Goal: Task Accomplishment & Management: Manage account settings

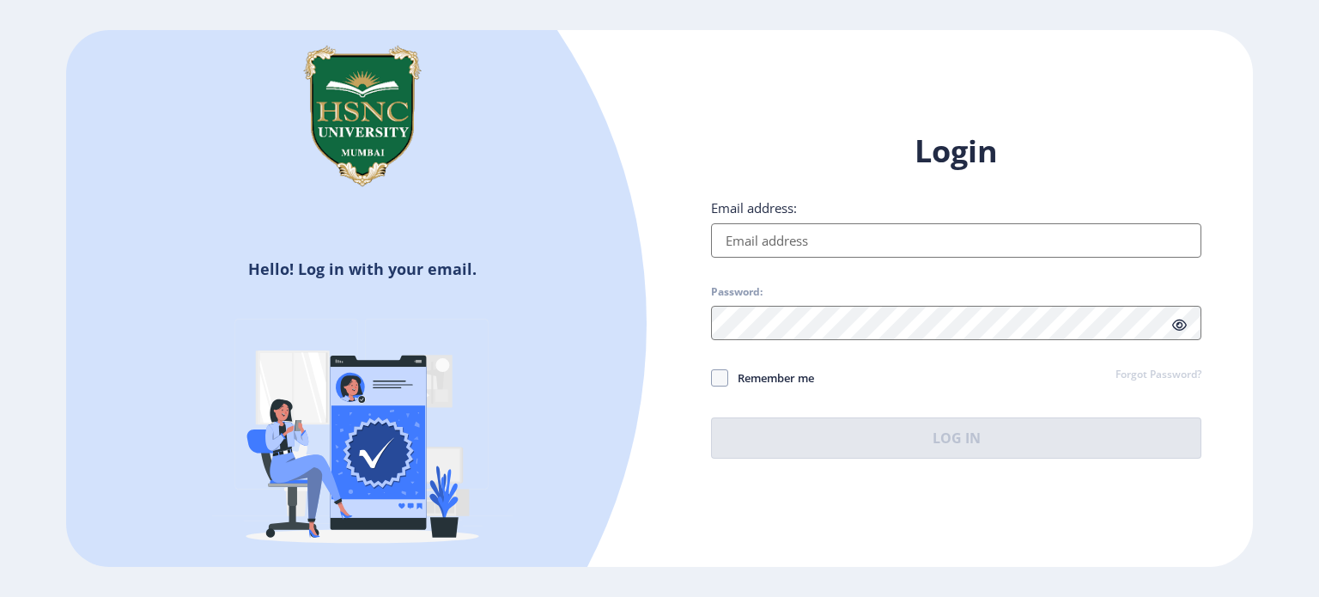
click at [763, 249] on input "Email address:" at bounding box center [956, 240] width 490 height 34
type input "[EMAIL_ADDRESS][DOMAIN_NAME]"
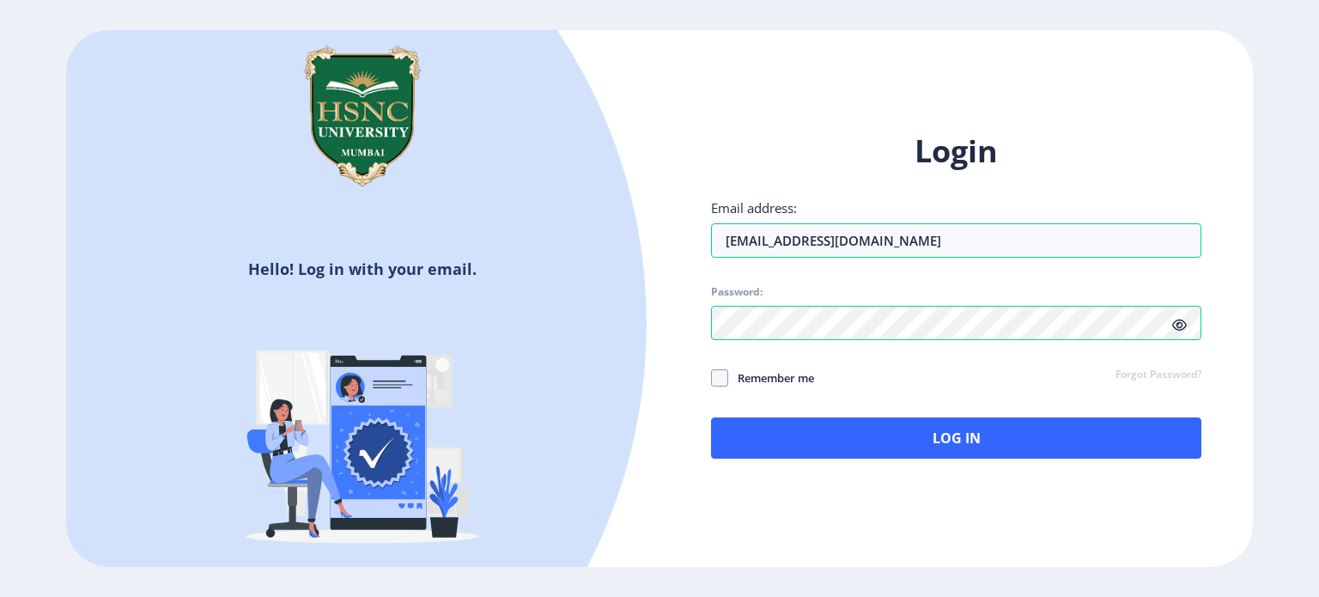
click at [1180, 322] on icon at bounding box center [1179, 325] width 15 height 13
click at [725, 382] on span at bounding box center [719, 377] width 17 height 17
click at [712, 378] on input "Remember me" at bounding box center [711, 377] width 1 height 1
checkbox input "true"
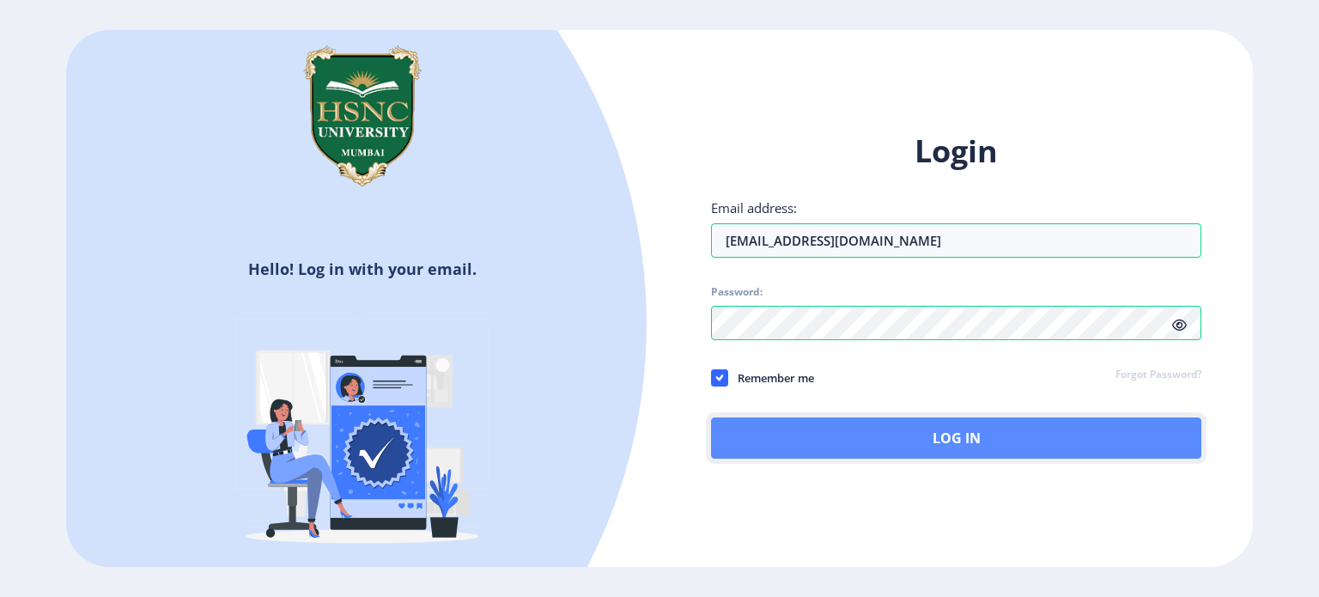
click at [814, 418] on button "Log In" at bounding box center [956, 437] width 490 height 41
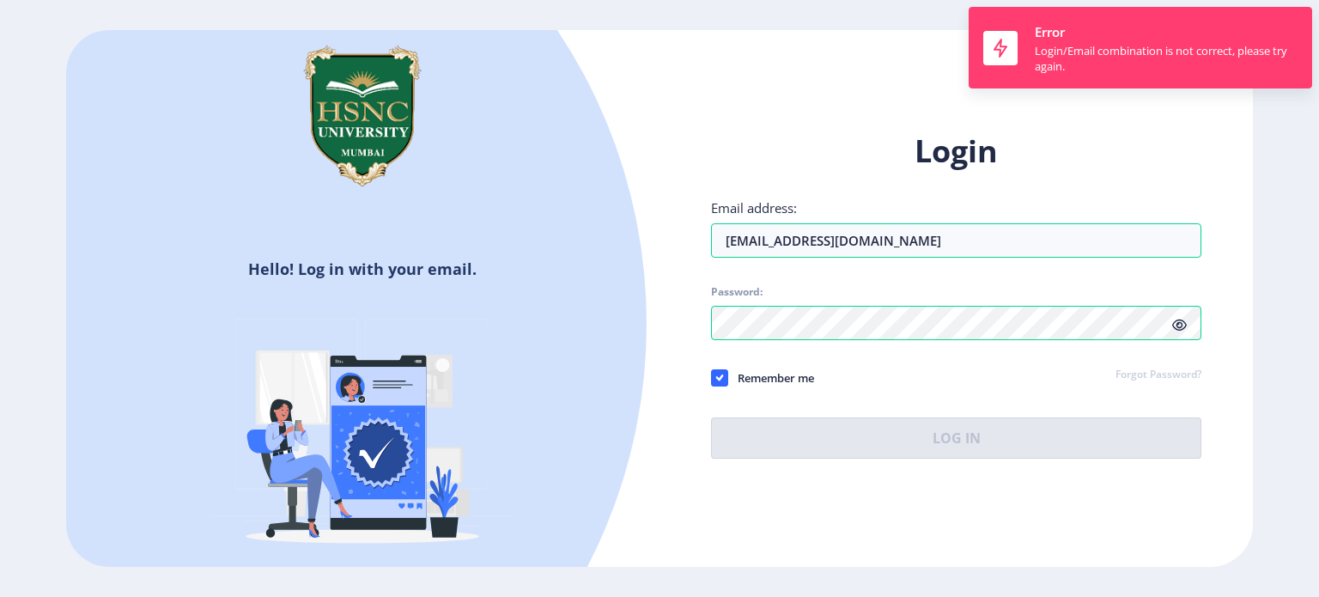
click at [1107, 121] on div "Login Email address: [EMAIL_ADDRESS][DOMAIN_NAME] Password: Remember me Forgot …" at bounding box center [955, 308] width 593 height 407
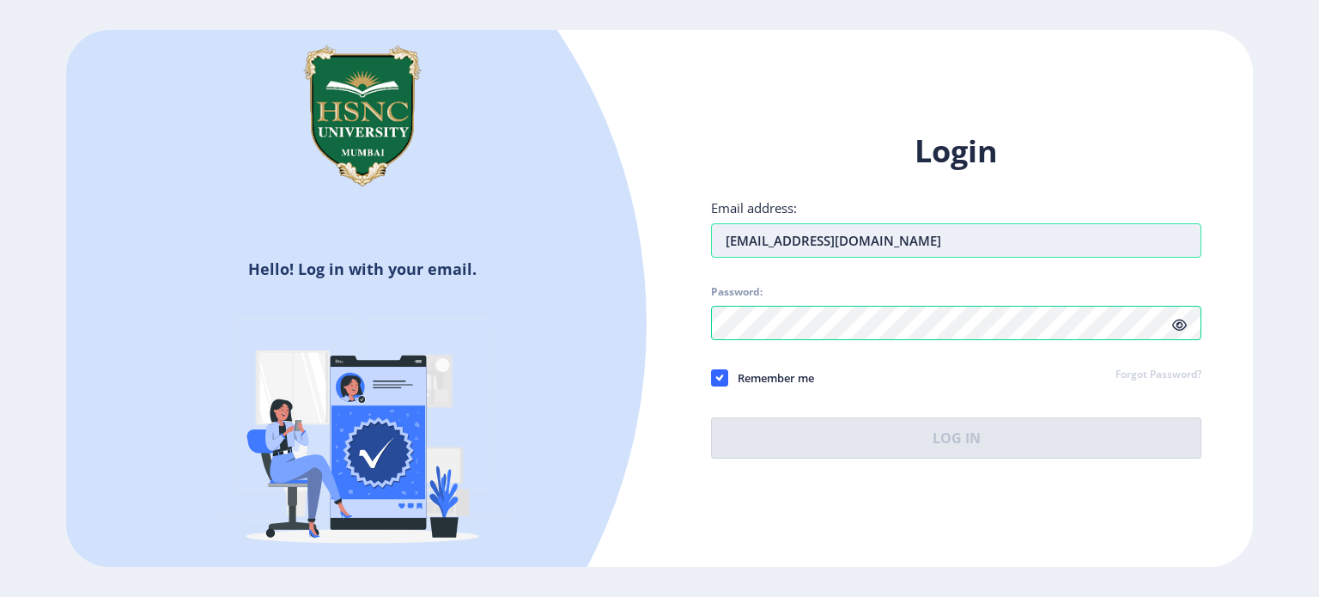
click at [938, 240] on input "[EMAIL_ADDRESS][DOMAIN_NAME]" at bounding box center [956, 240] width 490 height 34
type input "[PERSON_NAME][EMAIL_ADDRESS][DOMAIN_NAME]"
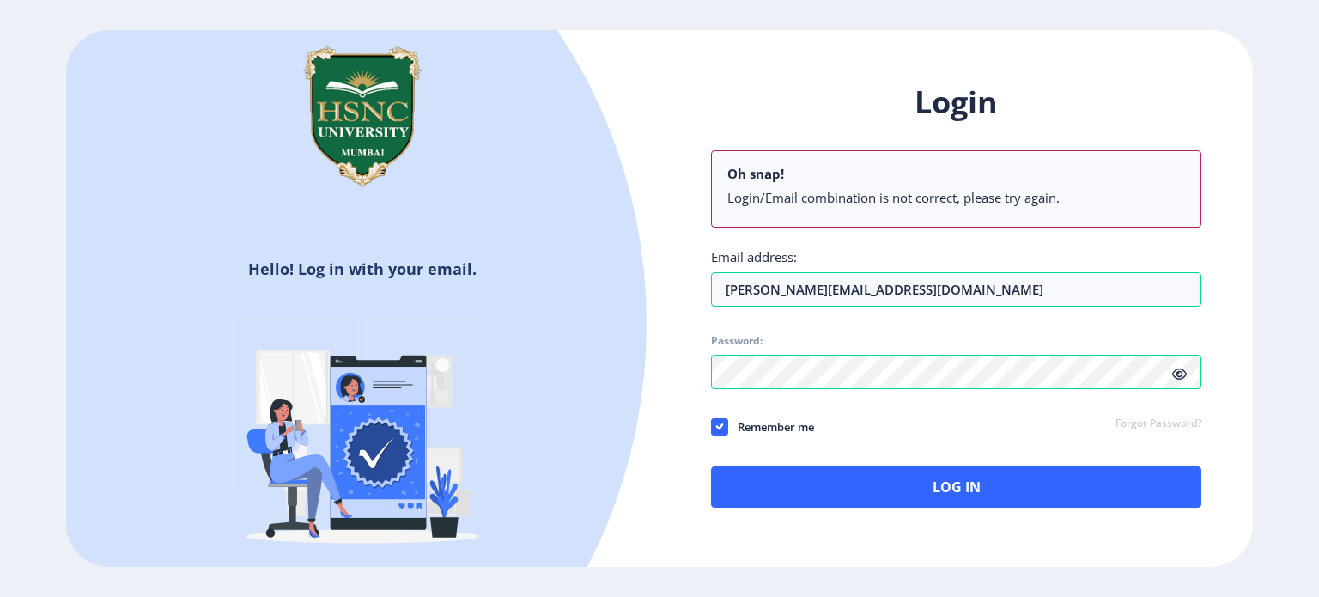
click at [1182, 370] on icon at bounding box center [1179, 374] width 15 height 13
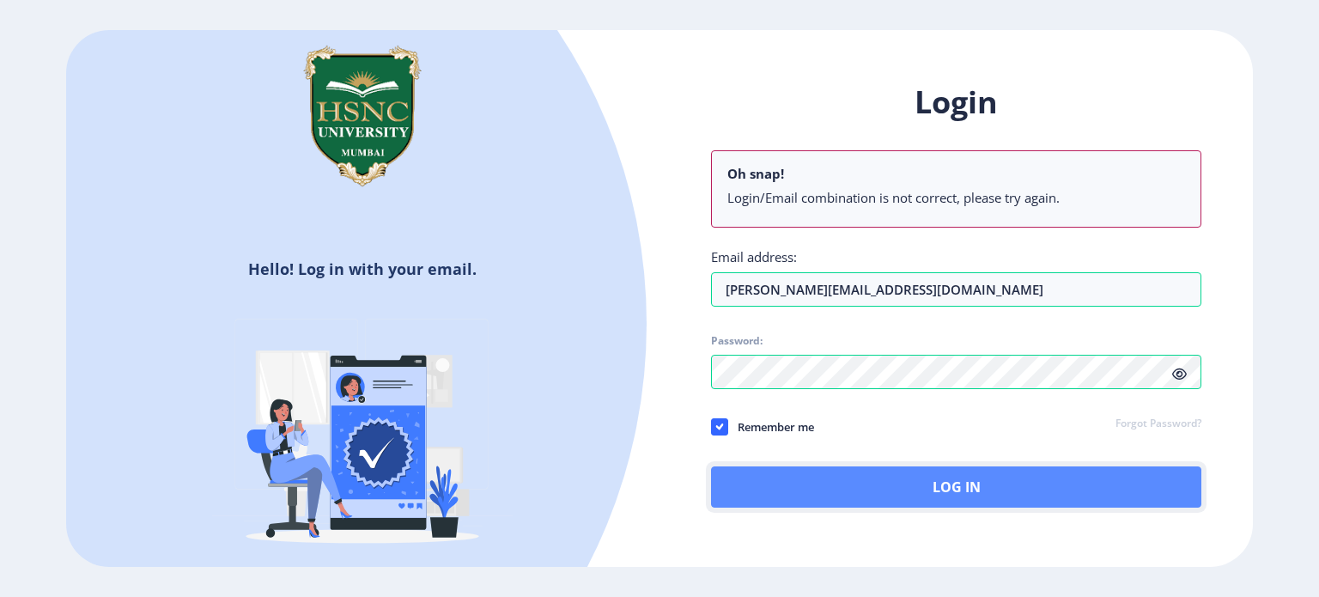
click at [943, 485] on button "Log In" at bounding box center [956, 486] width 490 height 41
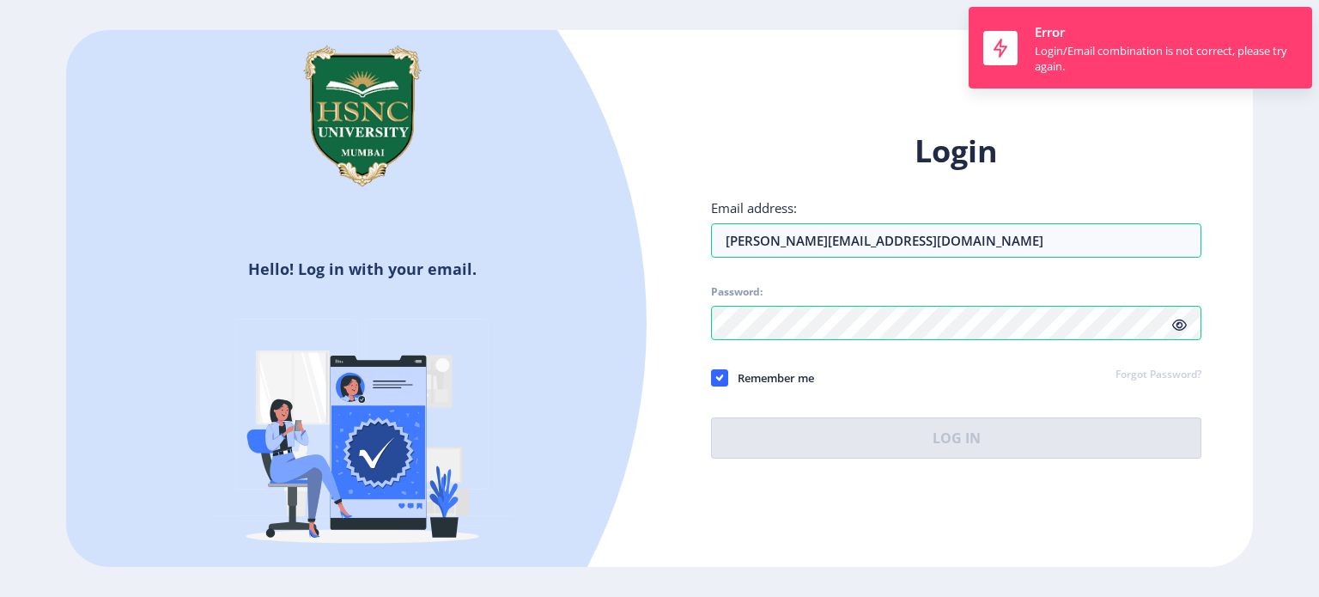
click at [1146, 146] on h1 "Login" at bounding box center [956, 151] width 490 height 41
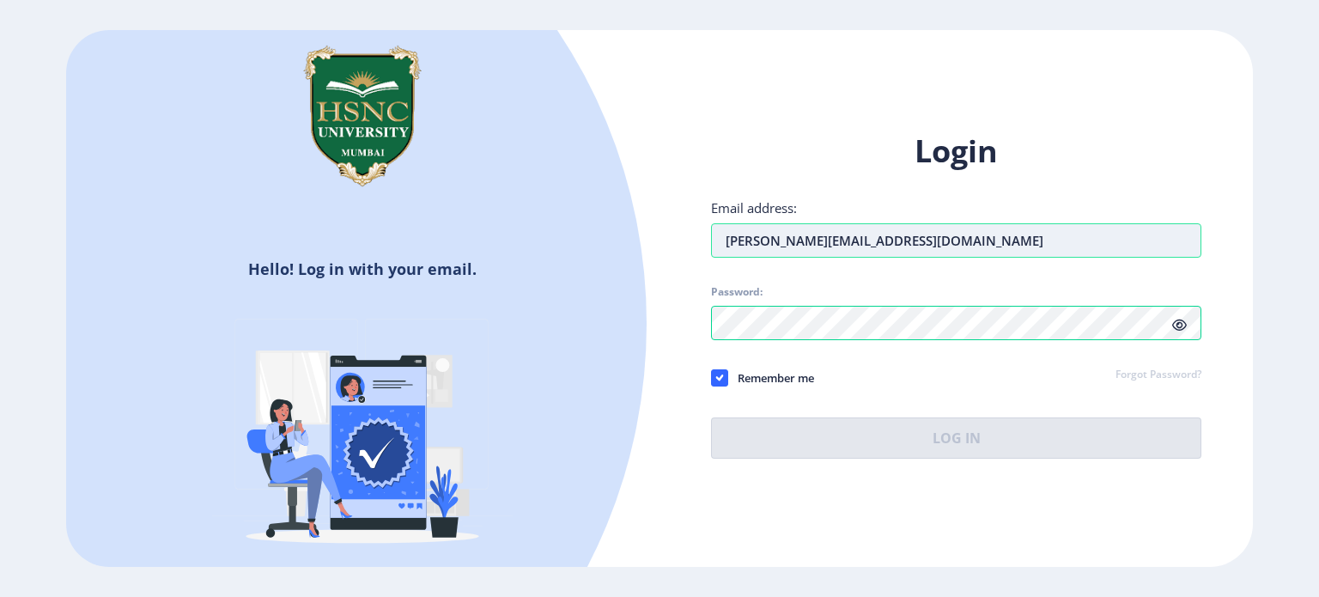
click at [952, 245] on input "[PERSON_NAME][EMAIL_ADDRESS][DOMAIN_NAME]" at bounding box center [956, 240] width 490 height 34
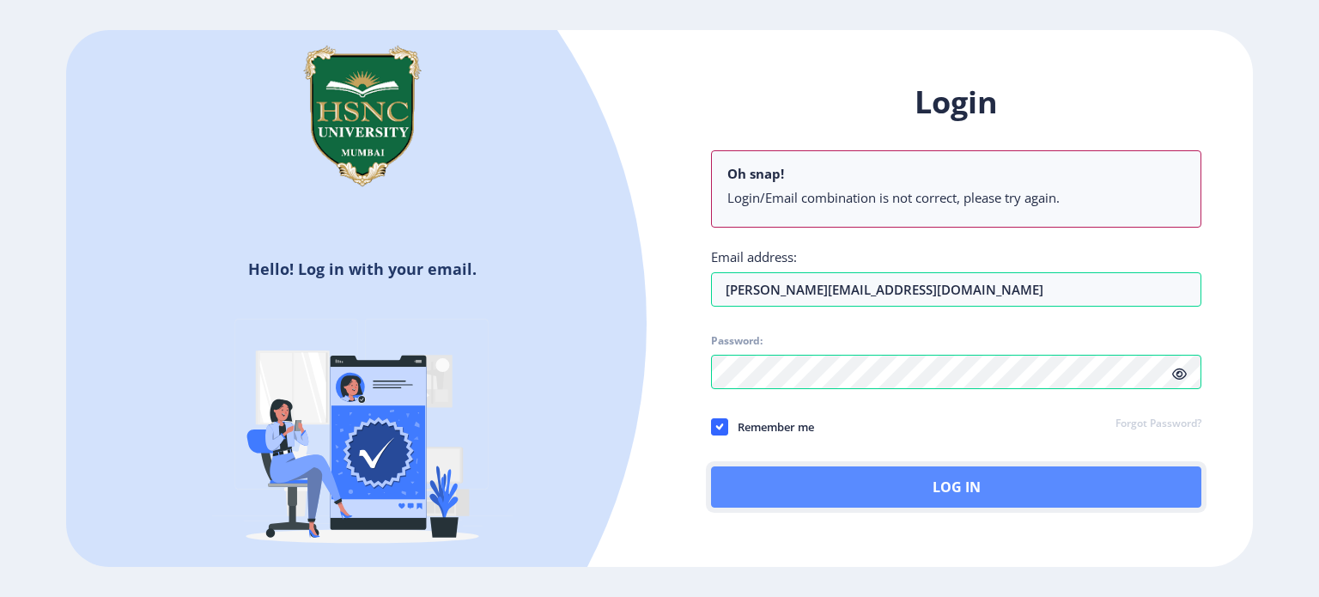
click at [955, 483] on button "Log In" at bounding box center [956, 486] width 490 height 41
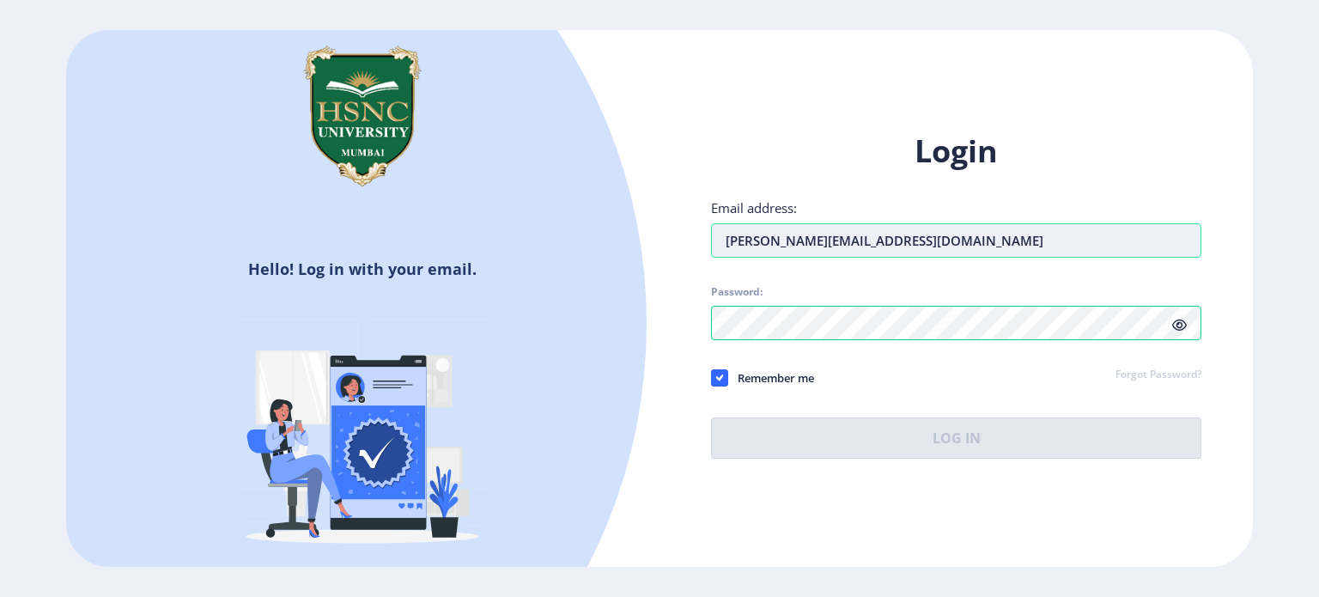
click at [928, 241] on input "[PERSON_NAME][EMAIL_ADDRESS][DOMAIN_NAME]" at bounding box center [956, 240] width 490 height 34
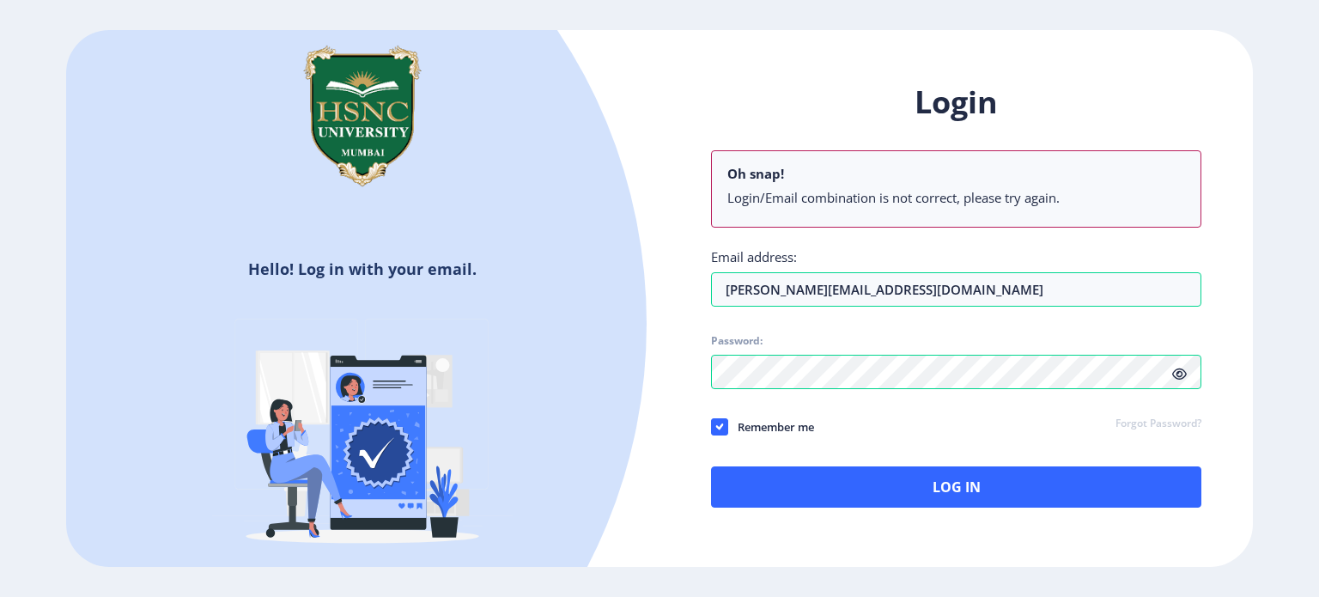
click at [1234, 378] on div "Login Oh snap! Login/Email combination is not correct, please try again. Email …" at bounding box center [955, 308] width 593 height 505
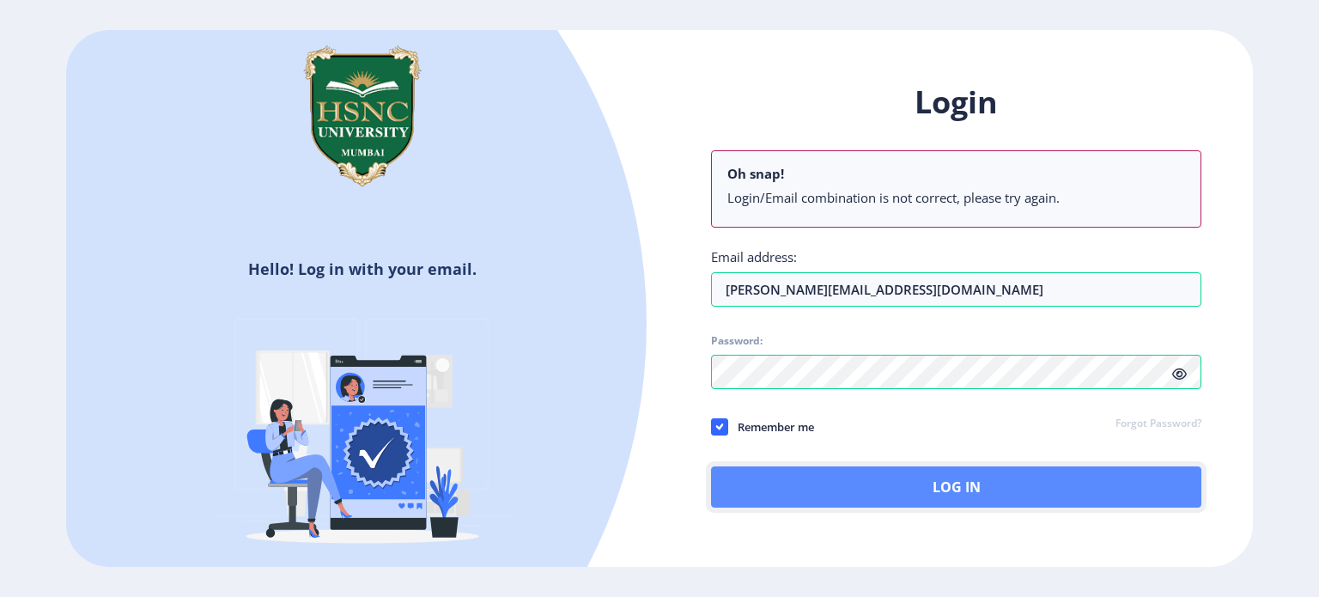
click at [975, 477] on button "Log In" at bounding box center [956, 486] width 490 height 41
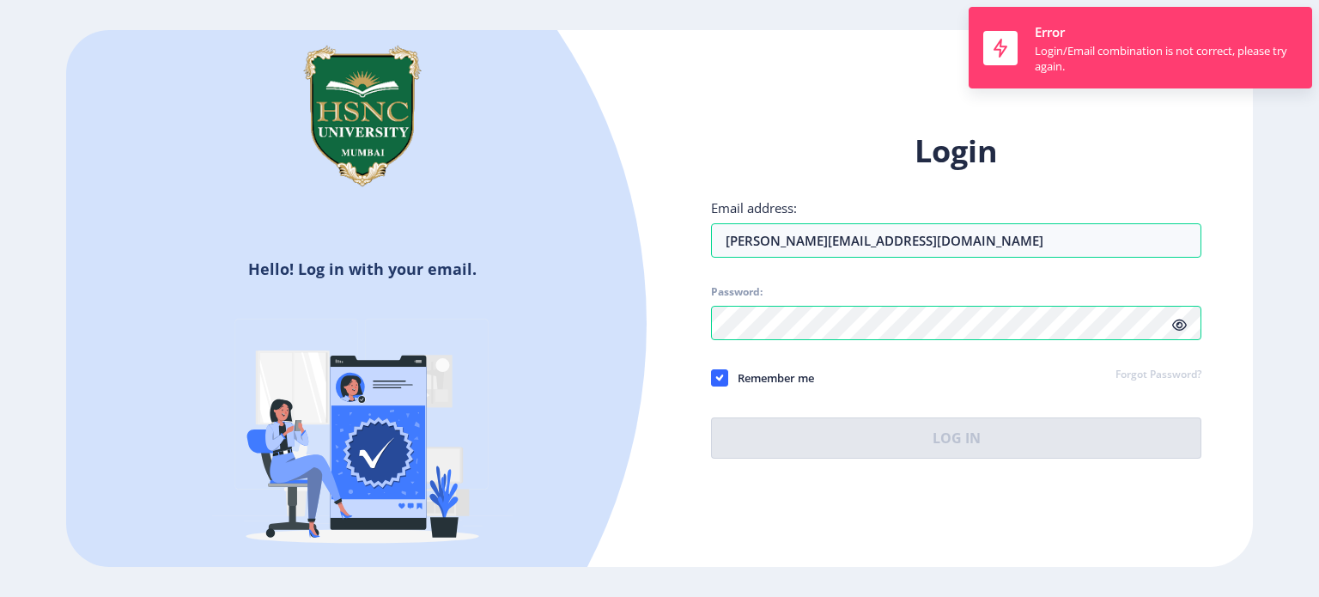
click at [1143, 150] on h1 "Login" at bounding box center [956, 151] width 490 height 41
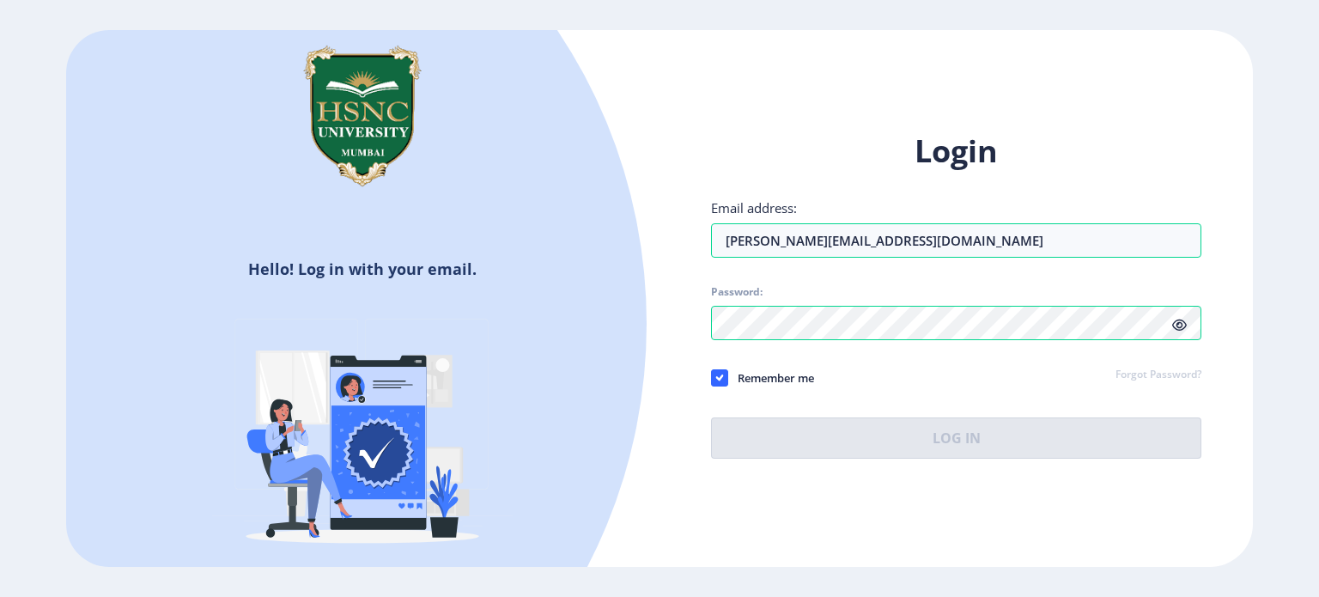
click at [669, 447] on div "Login Email address: [PERSON_NAME][EMAIL_ADDRESS][DOMAIN_NAME] Password: Rememb…" at bounding box center [955, 308] width 593 height 407
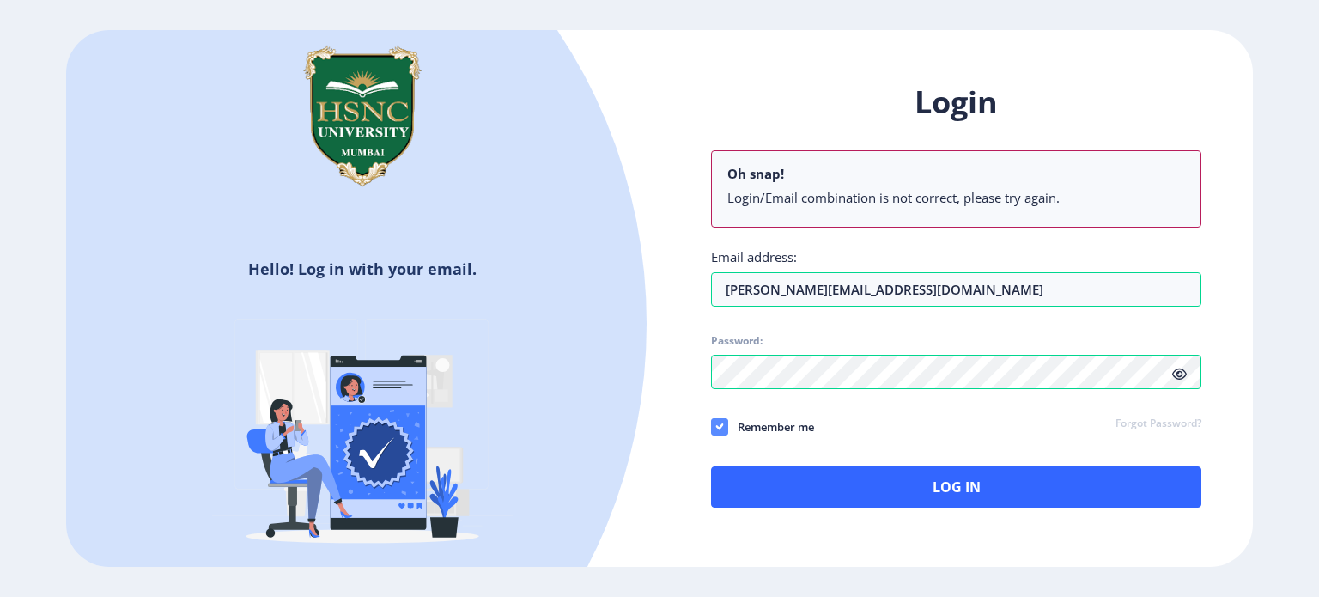
click at [718, 425] on icon at bounding box center [719, 426] width 8 height 17
click at [712, 426] on input "Remember me" at bounding box center [711, 426] width 1 height 1
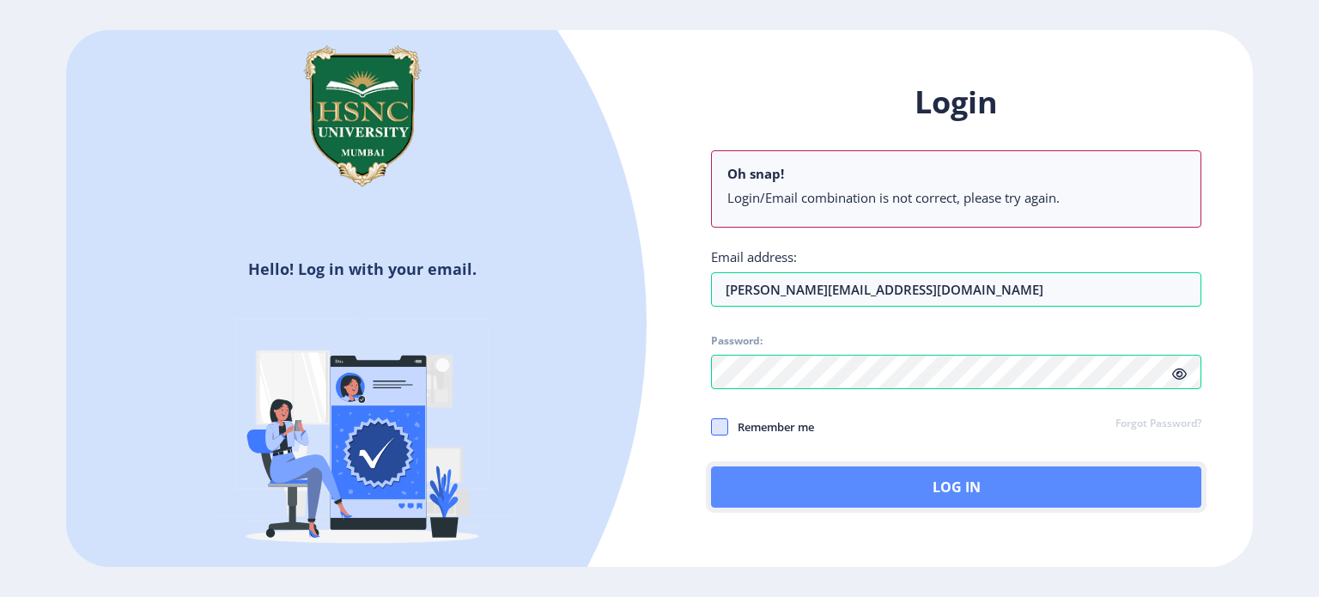
click at [820, 475] on button "Log In" at bounding box center [956, 486] width 490 height 41
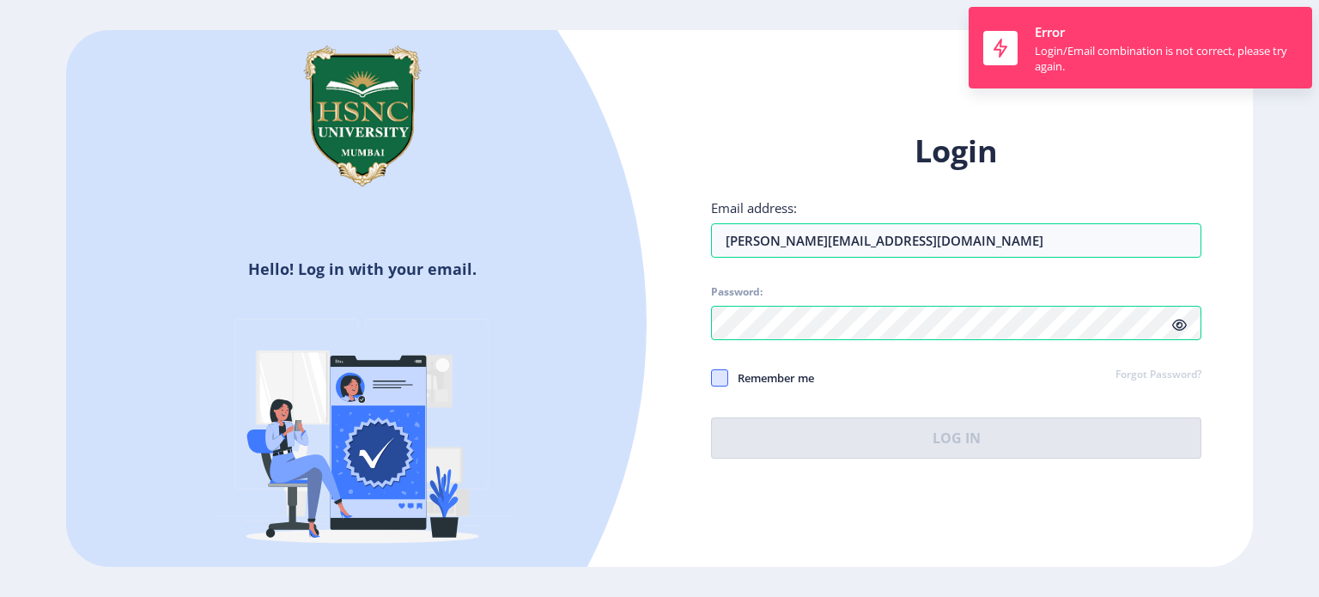
click at [1170, 112] on div "Login Email address: [PERSON_NAME][EMAIL_ADDRESS][DOMAIN_NAME] Password: Rememb…" at bounding box center [955, 308] width 593 height 407
click at [703, 306] on div "Login Email address: [PERSON_NAME][EMAIL_ADDRESS][DOMAIN_NAME] Password: Rememb…" at bounding box center [955, 308] width 593 height 407
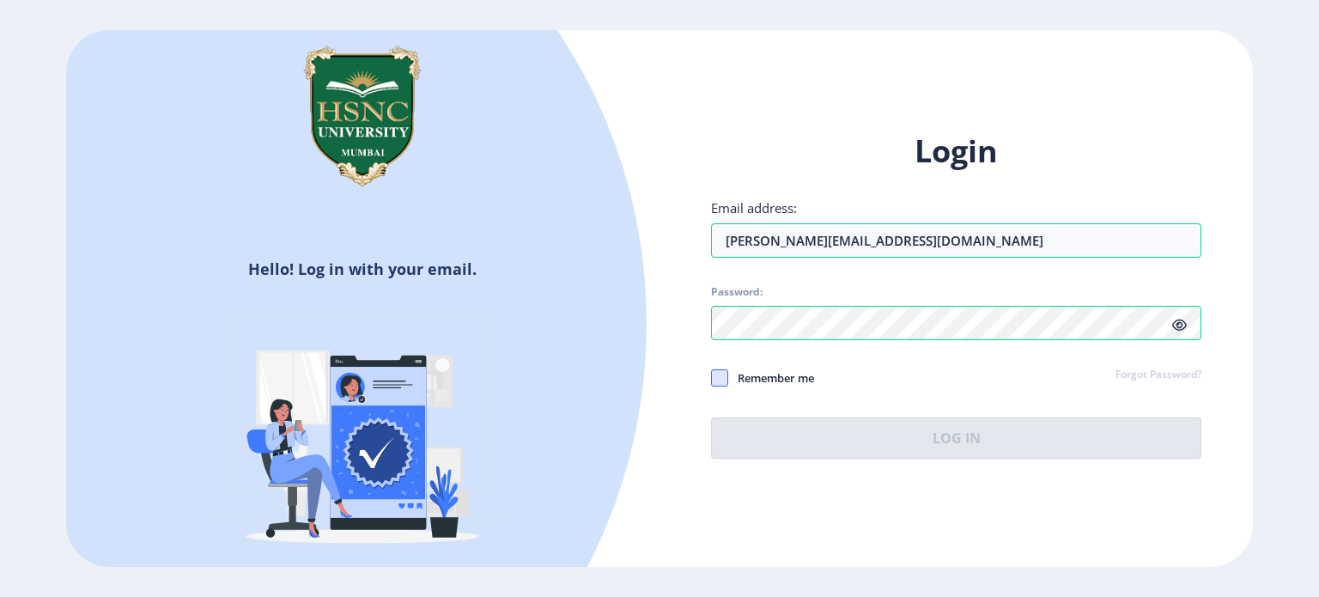
click at [716, 377] on span at bounding box center [719, 377] width 17 height 17
click at [712, 377] on input "Remember me" at bounding box center [711, 377] width 1 height 1
checkbox input "true"
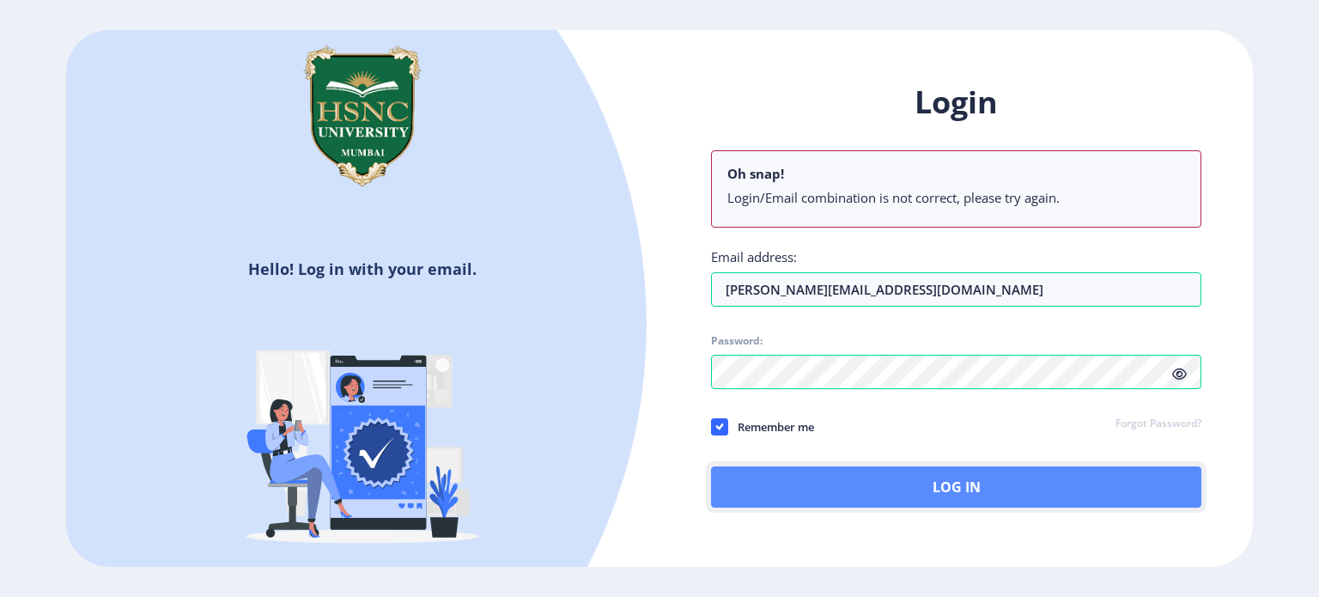
click at [970, 494] on button "Log In" at bounding box center [956, 486] width 490 height 41
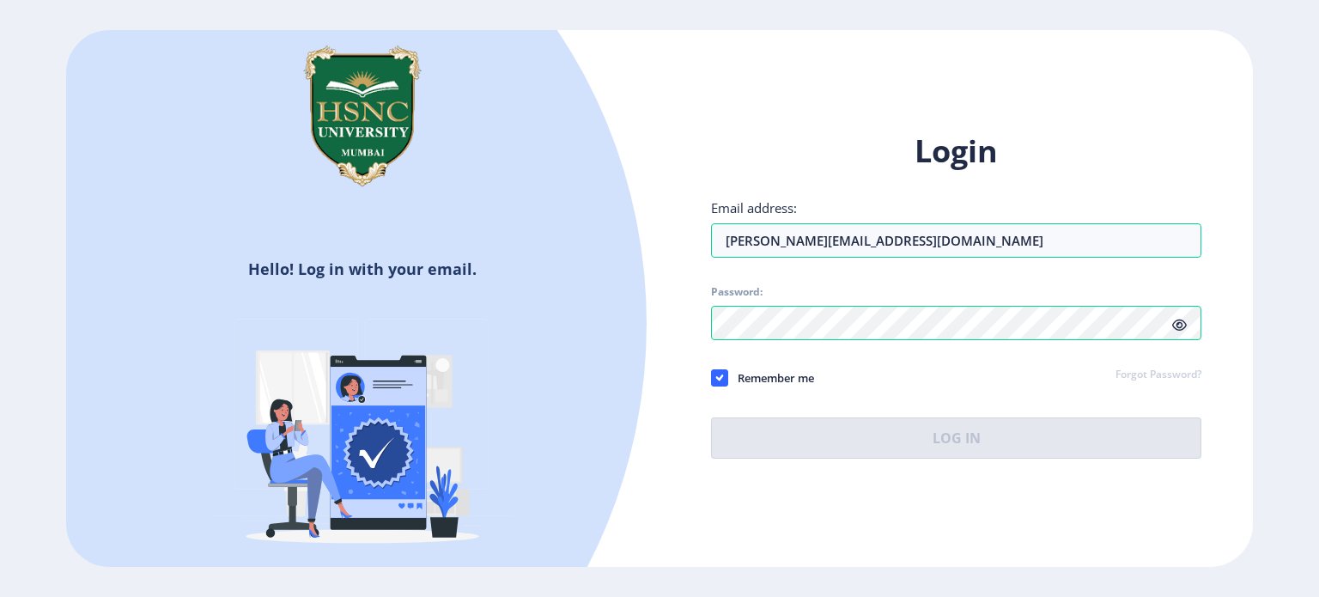
click at [921, 369] on div "Remember me Forgot Password?" at bounding box center [956, 379] width 490 height 22
click at [883, 376] on div "Remember me Forgot Password?" at bounding box center [956, 379] width 490 height 22
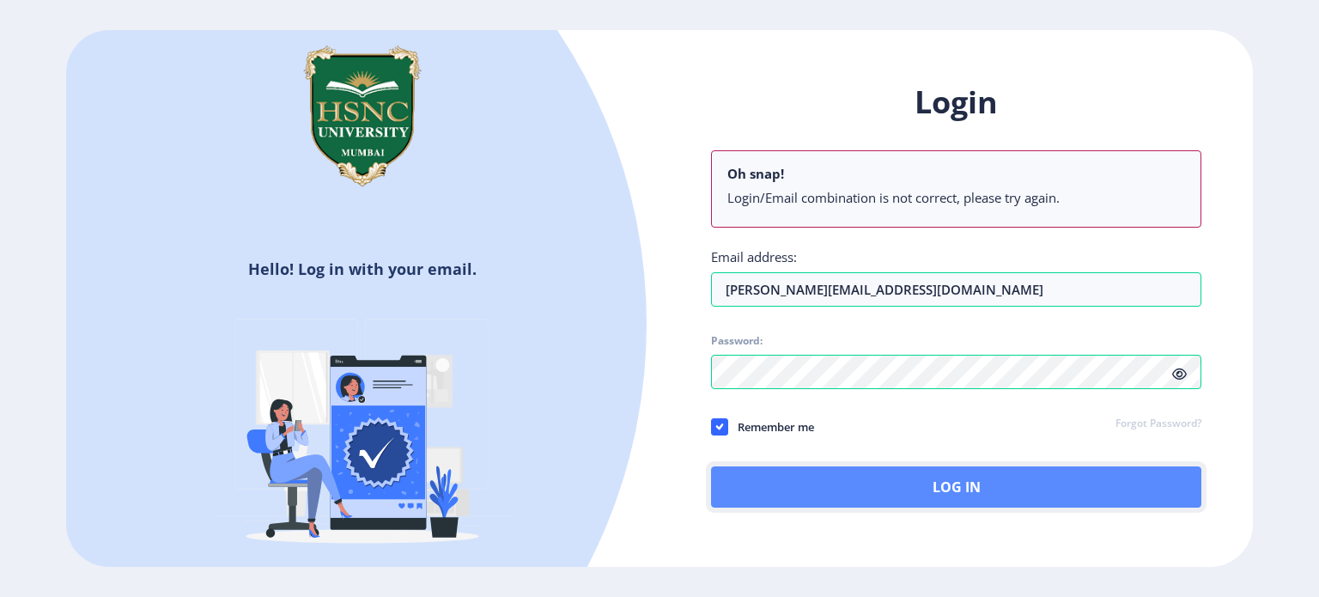
click at [937, 480] on button "Log In" at bounding box center [956, 486] width 490 height 41
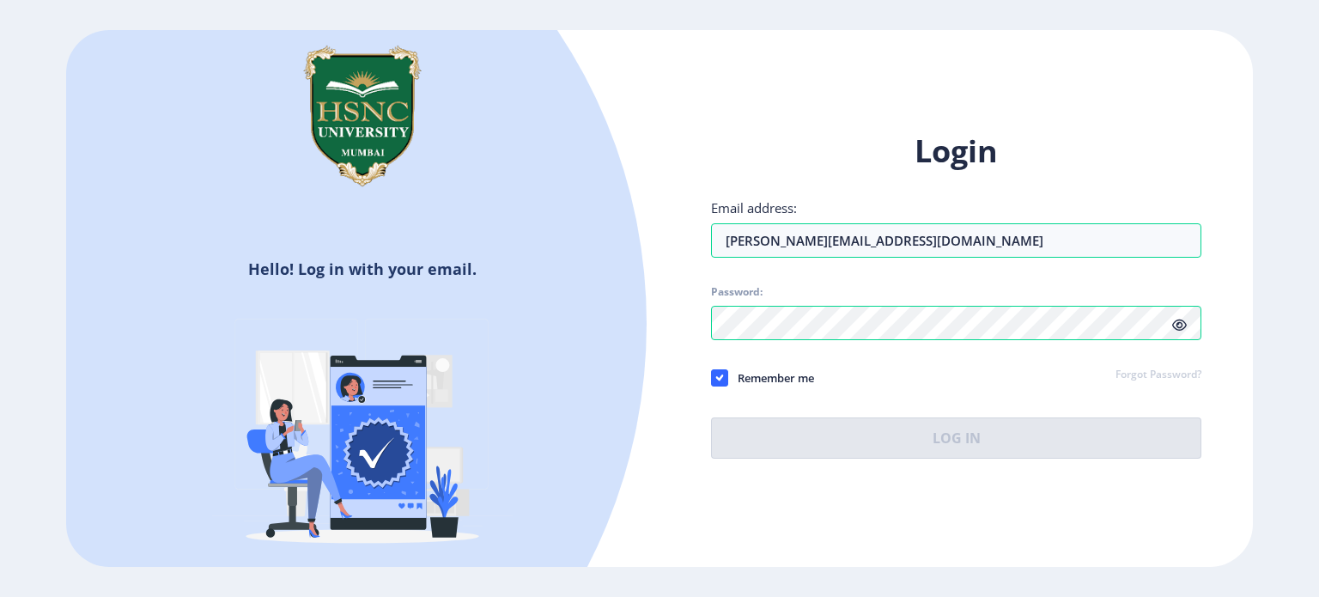
click at [824, 304] on span "Password:" at bounding box center [956, 295] width 490 height 21
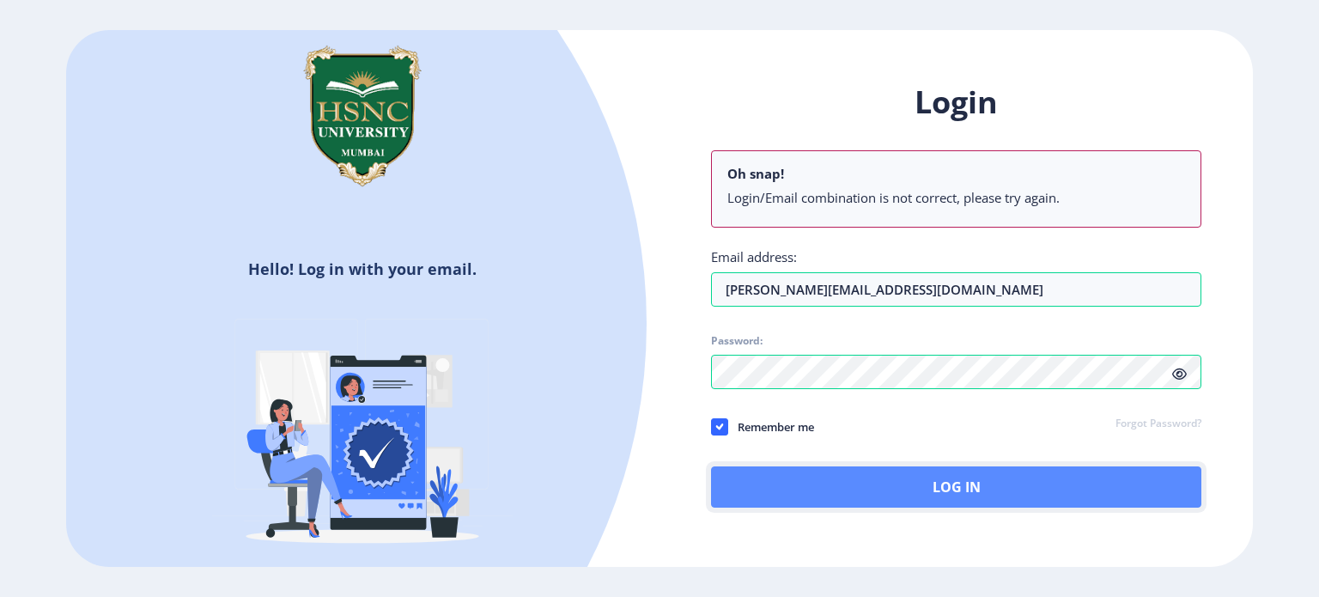
click at [972, 494] on button "Log In" at bounding box center [956, 486] width 490 height 41
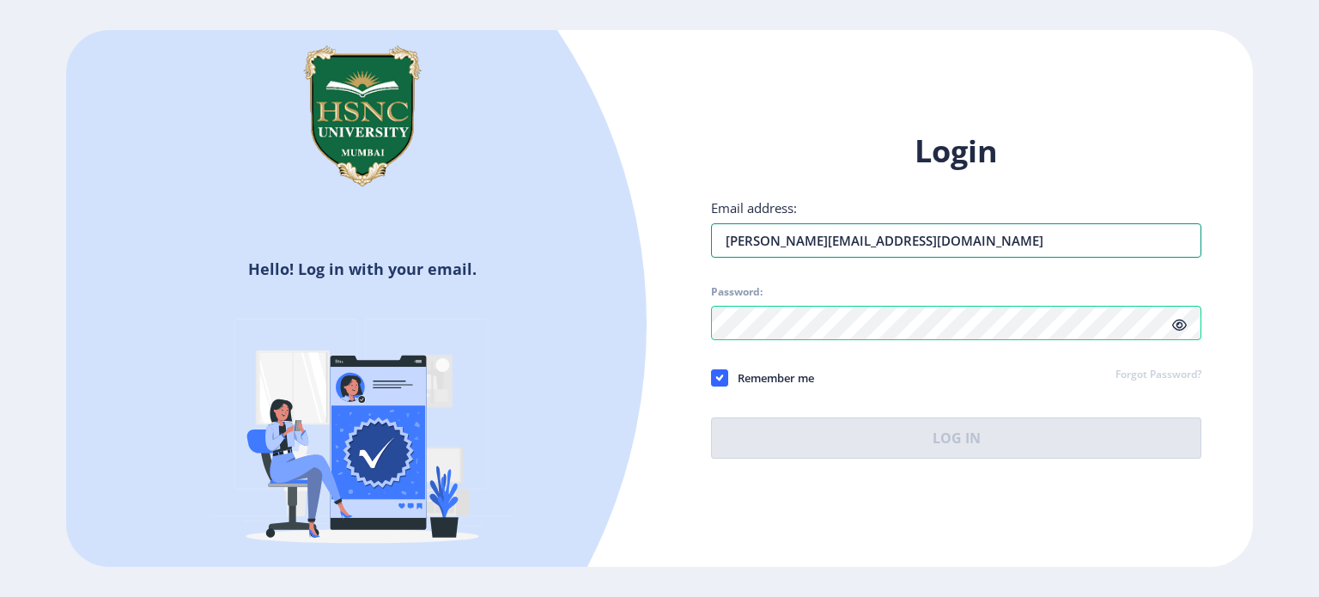
drag, startPoint x: 924, startPoint y: 243, endPoint x: 678, endPoint y: 240, distance: 246.5
click at [678, 240] on div "Login Email address: [PERSON_NAME][EMAIL_ADDRESS][DOMAIN_NAME] Password: Rememb…" at bounding box center [955, 308] width 593 height 407
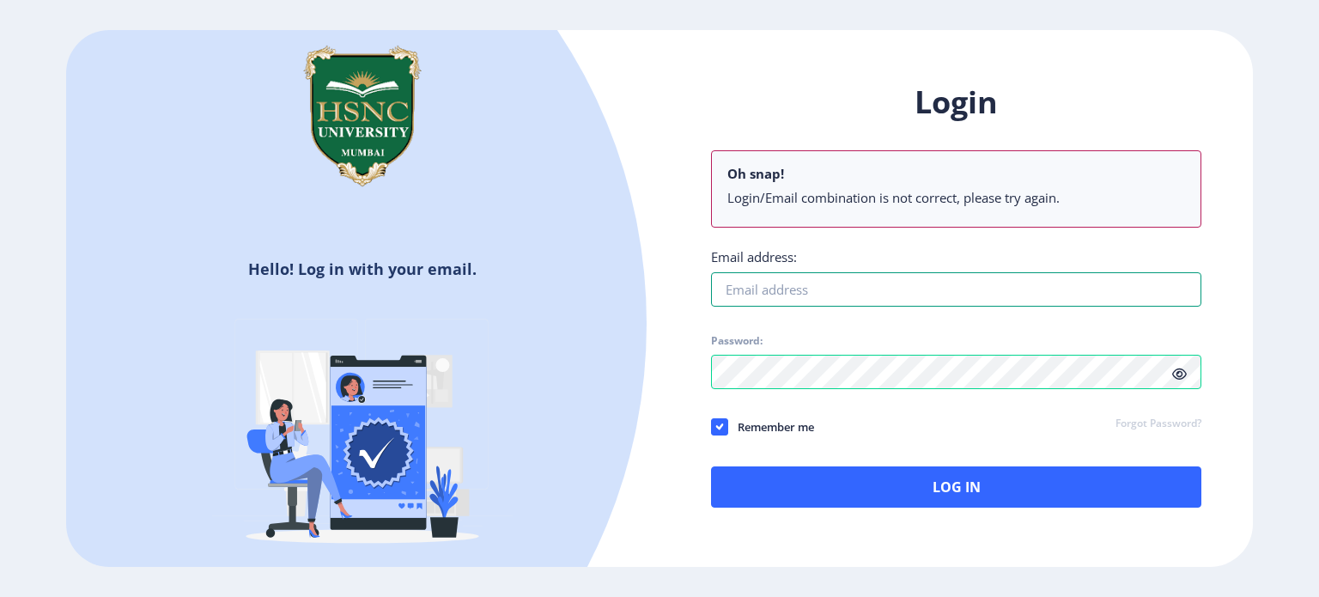
paste input "[PERSON_NAME][EMAIL_ADDRESS][DOMAIN_NAME]"
type input "[PERSON_NAME][EMAIL_ADDRESS][DOMAIN_NAME]"
click at [869, 451] on div "Login Oh snap! Login/Email combination is not correct, please try again. Email …" at bounding box center [956, 295] width 490 height 426
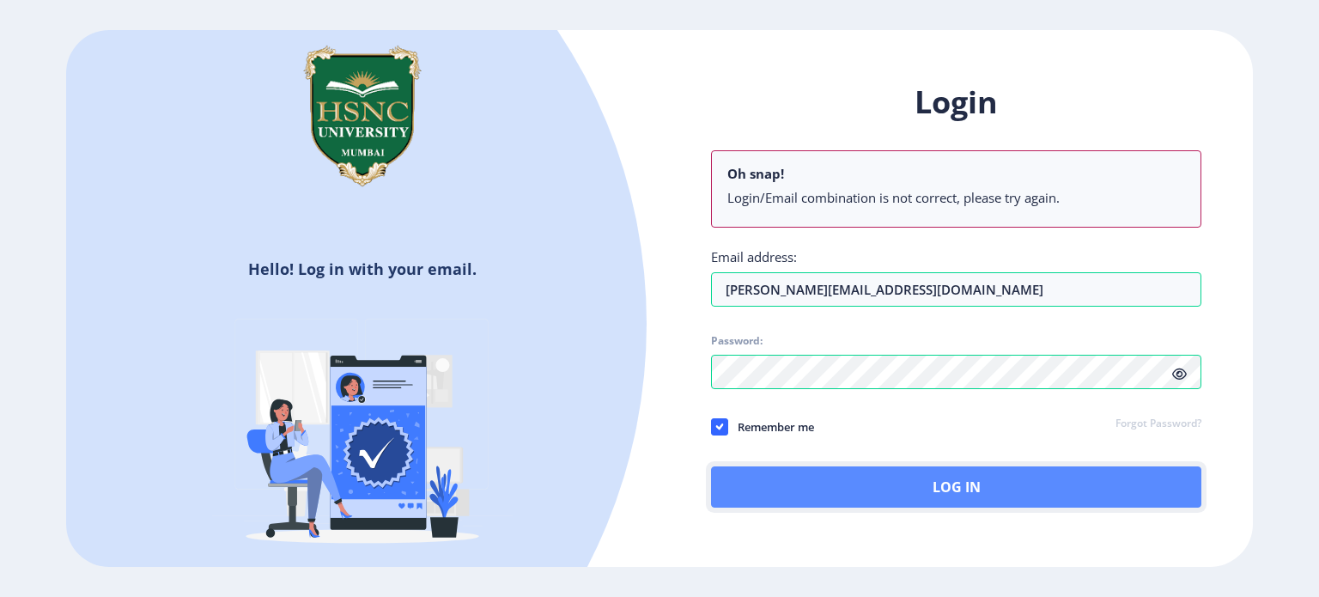
click at [951, 483] on button "Log In" at bounding box center [956, 486] width 490 height 41
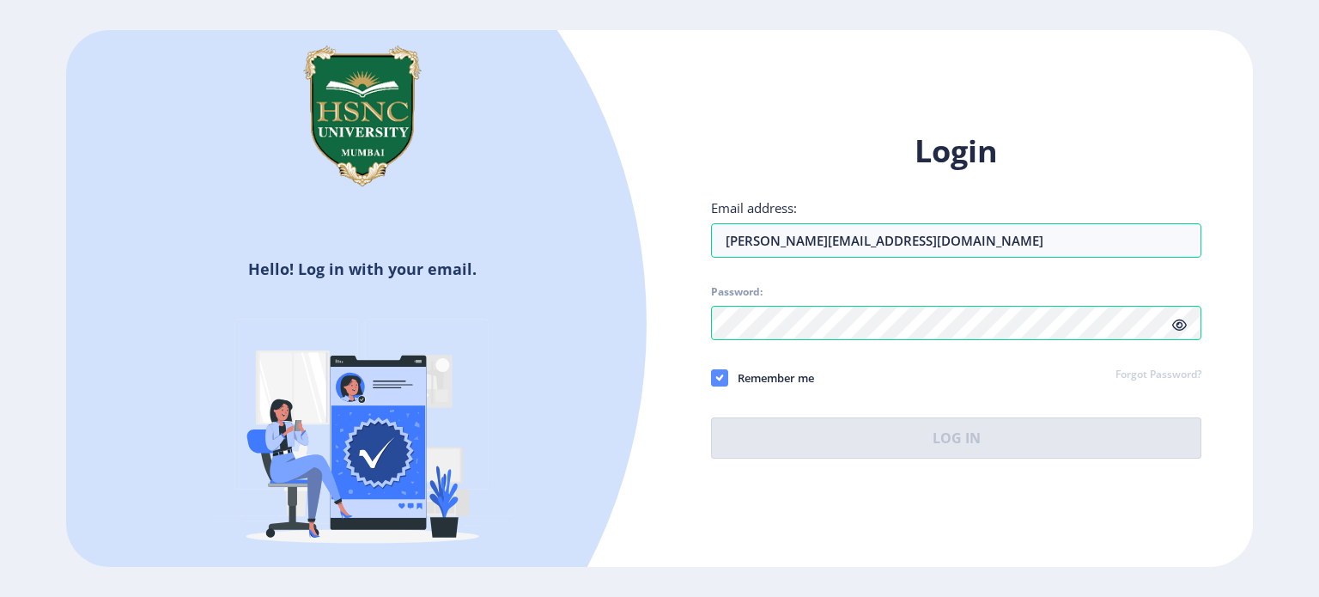
click at [711, 377] on span at bounding box center [719, 377] width 17 height 17
click at [711, 377] on input "Remember me" at bounding box center [711, 377] width 1 height 1
checkbox input "false"
